Goal: Navigation & Orientation: Understand site structure

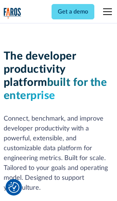
scroll to position [110, 0]
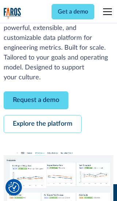
click at [36, 100] on link "Request a demo" at bounding box center [36, 100] width 65 height 18
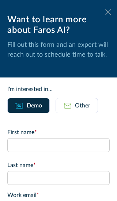
click at [108, 12] on icon at bounding box center [108, 11] width 6 height 5
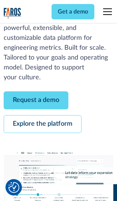
scroll to position [134, 0]
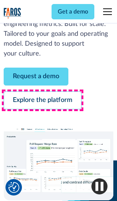
click at [42, 100] on link "Explore the platform" at bounding box center [43, 100] width 78 height 18
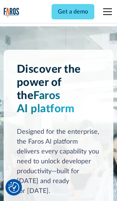
scroll to position [5486, 0]
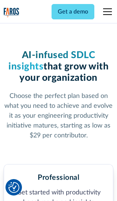
scroll to position [1134, 0]
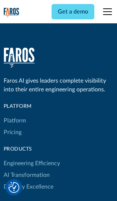
click at [14, 115] on link "Platform" at bounding box center [15, 121] width 22 height 12
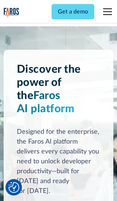
scroll to position [5721, 0]
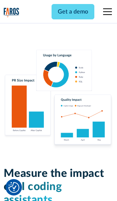
scroll to position [4531, 0]
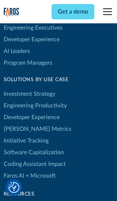
click at [22, 123] on link "[PERSON_NAME] Metrics" at bounding box center [38, 129] width 68 height 12
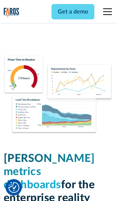
scroll to position [3199, 0]
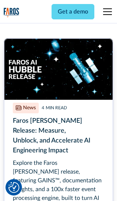
scroll to position [3302, 0]
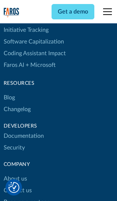
click at [17, 103] on link "Changelog" at bounding box center [17, 109] width 27 height 12
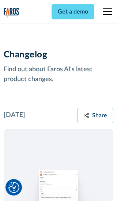
scroll to position [8820, 0]
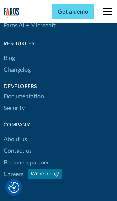
click at [15, 133] on link "About us" at bounding box center [15, 139] width 23 height 12
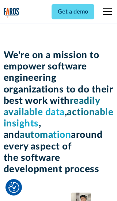
scroll to position [2520, 0]
